Goal: Find specific page/section: Find specific page/section

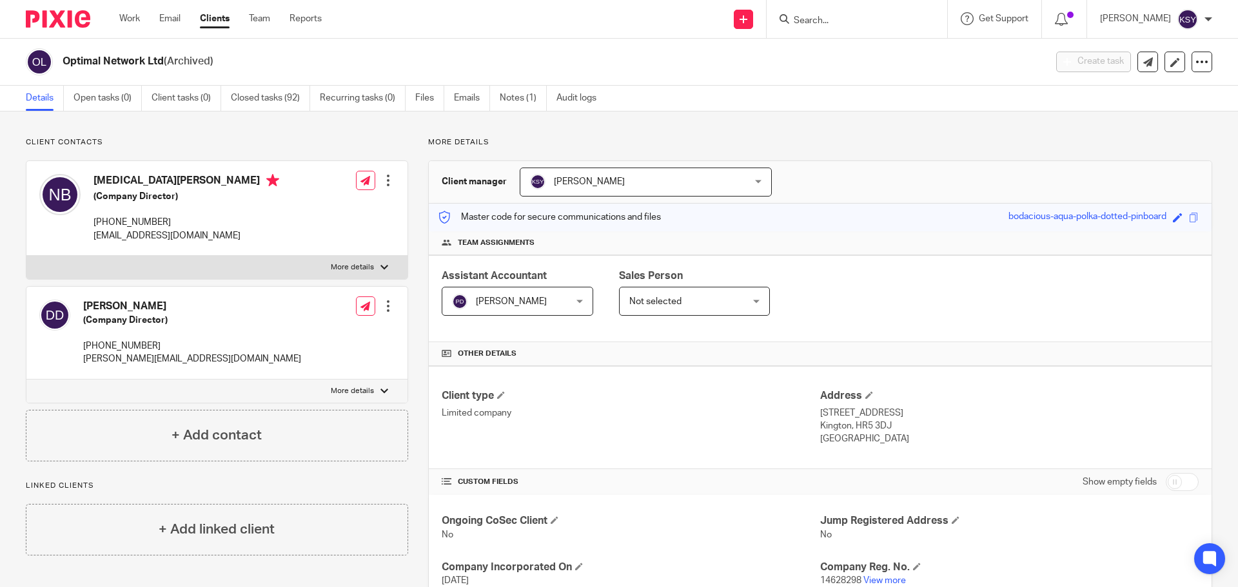
click at [793, 21] on input "Search" at bounding box center [850, 21] width 116 height 12
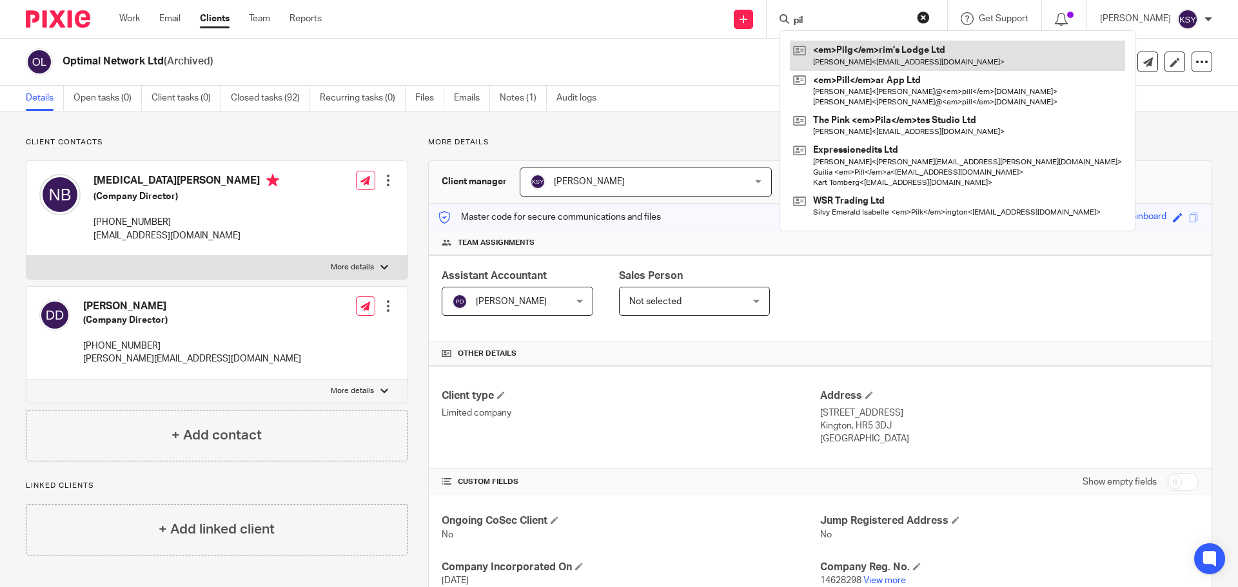
type input "pil"
click at [891, 63] on link at bounding box center [957, 56] width 335 height 30
click at [917, 64] on link at bounding box center [957, 56] width 335 height 30
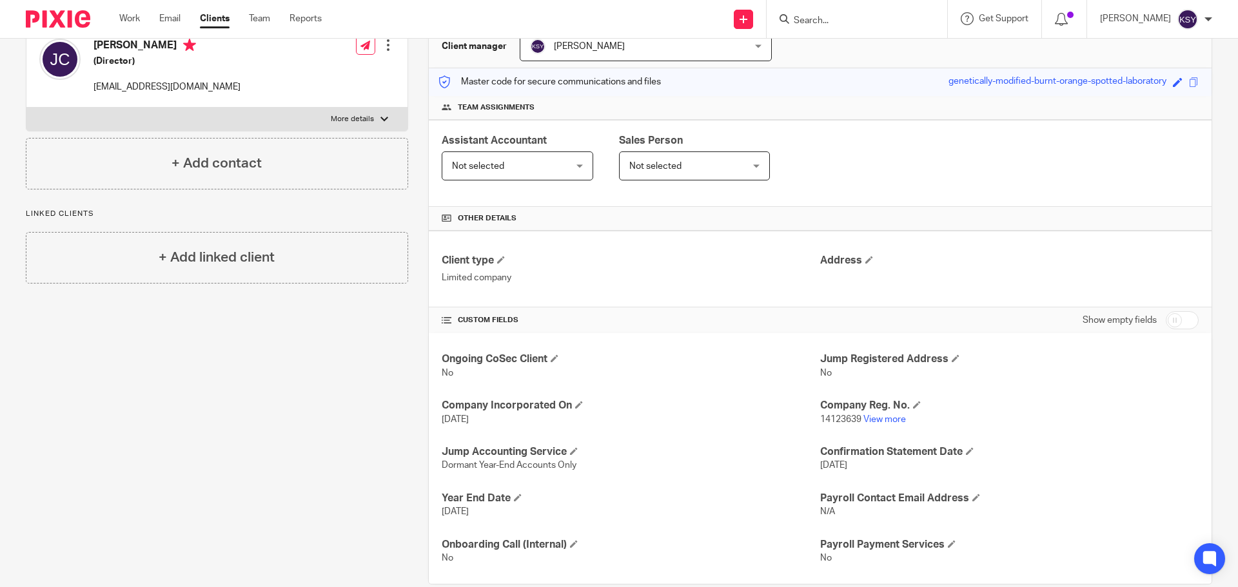
scroll to position [159, 0]
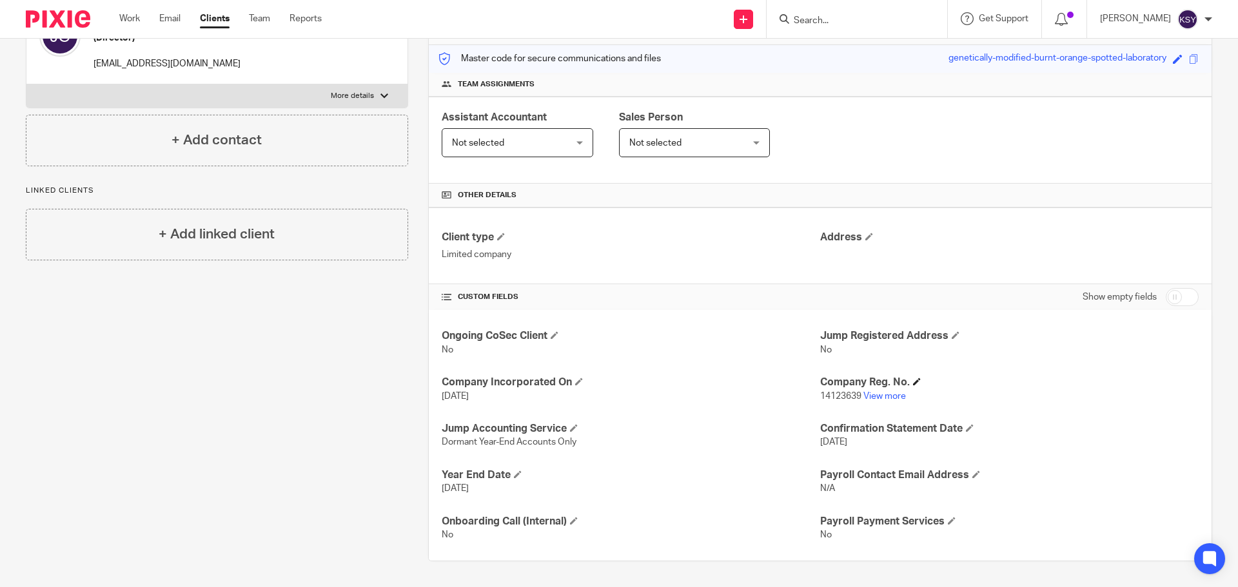
click at [828, 389] on h4 "Company Reg. No." at bounding box center [1009, 383] width 378 height 14
drag, startPoint x: 828, startPoint y: 389, endPoint x: 816, endPoint y: 395, distance: 13.8
click at [820, 395] on div "Company Reg. No. 14123639 View more" at bounding box center [1009, 389] width 378 height 27
click at [824, 393] on span "14123639" at bounding box center [840, 396] width 41 height 9
drag, startPoint x: 824, startPoint y: 393, endPoint x: 817, endPoint y: 393, distance: 6.5
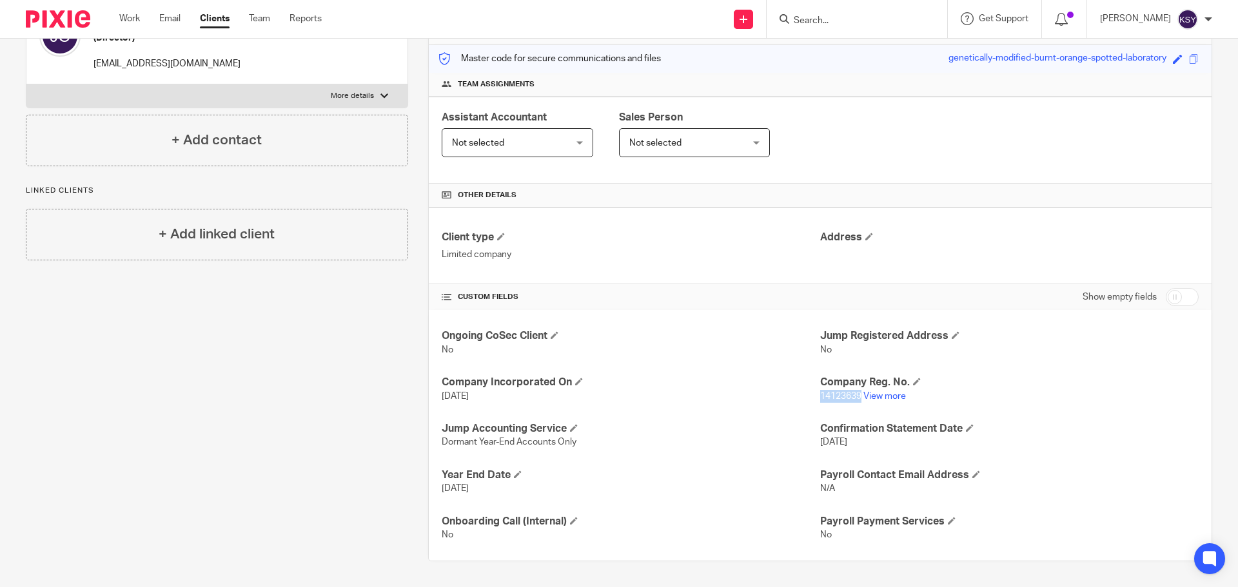
click at [820, 393] on span "14123639" at bounding box center [840, 396] width 41 height 9
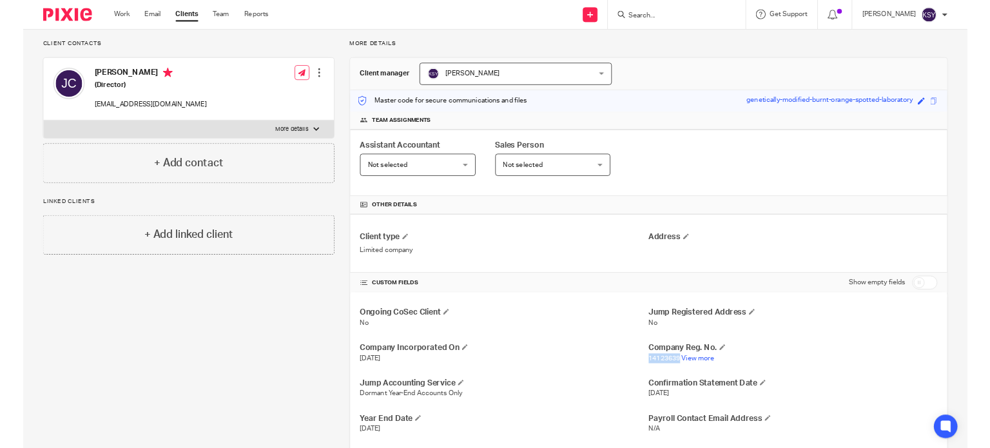
scroll to position [0, 0]
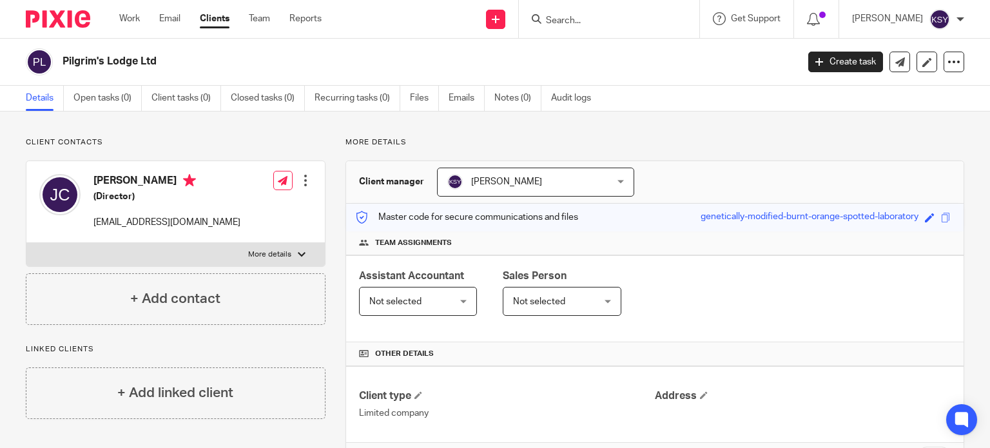
click at [595, 22] on input "Search" at bounding box center [603, 21] width 116 height 12
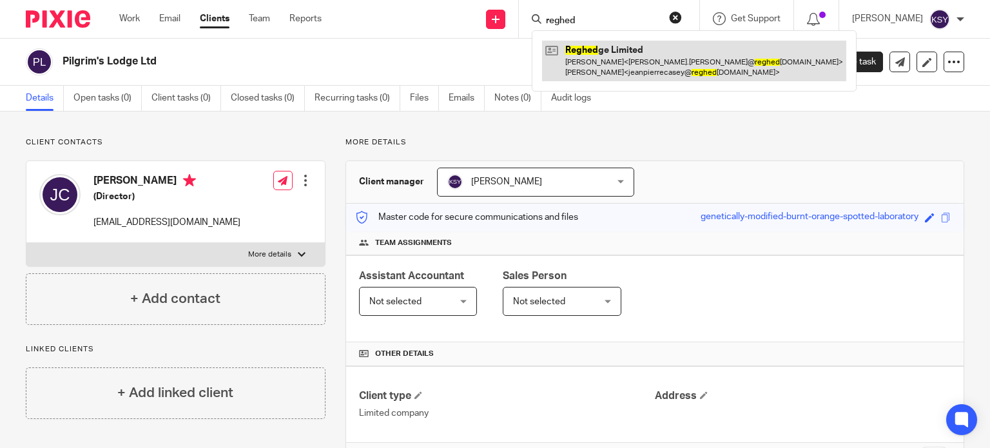
type input "reghed"
click at [580, 44] on link at bounding box center [694, 61] width 304 height 40
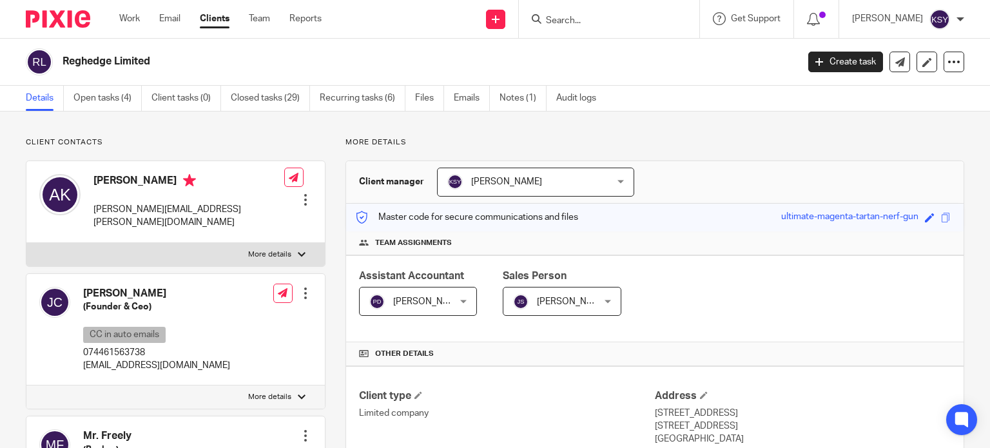
scroll to position [193, 0]
